Goal: Navigation & Orientation: Go to known website

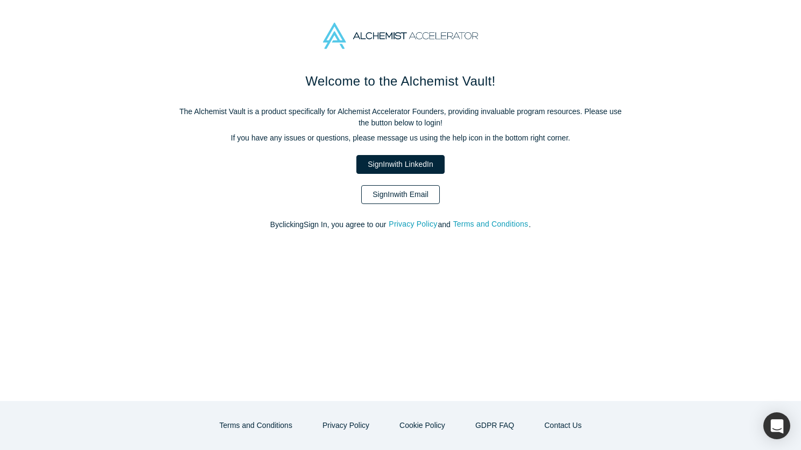
click at [412, 200] on link "Sign In with Email" at bounding box center [400, 194] width 79 height 19
click at [400, 164] on link "Sign In with LinkedIn" at bounding box center [400, 164] width 88 height 19
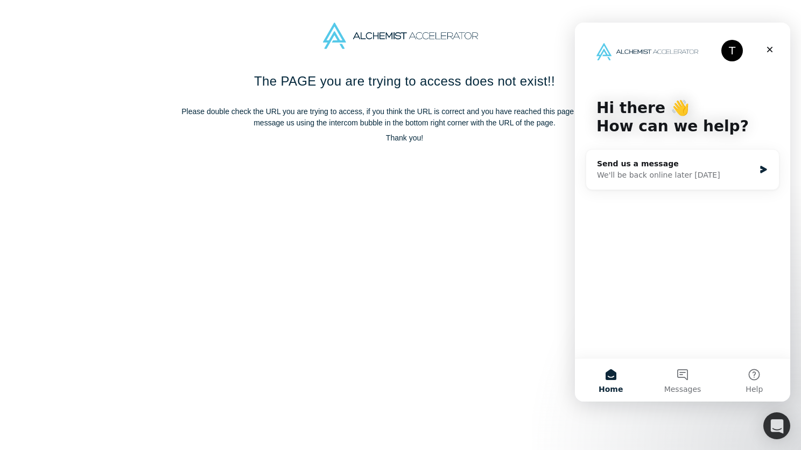
click at [437, 190] on div "The PAGE you are trying to access does not exist!! Please double check the URL …" at bounding box center [404, 265] width 809 height 387
click at [767, 50] on icon "Close" at bounding box center [770, 49] width 9 height 9
